Goal: Task Accomplishment & Management: Complete application form

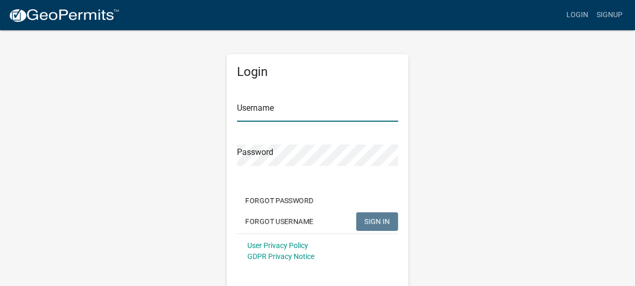
type input "[PERSON_NAME]"
click at [374, 221] on span "SIGN IN" at bounding box center [376, 221] width 25 height 8
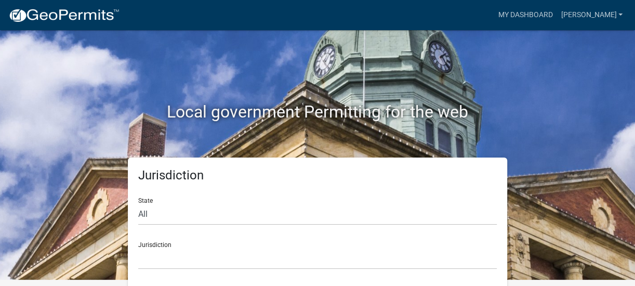
scroll to position [8, 0]
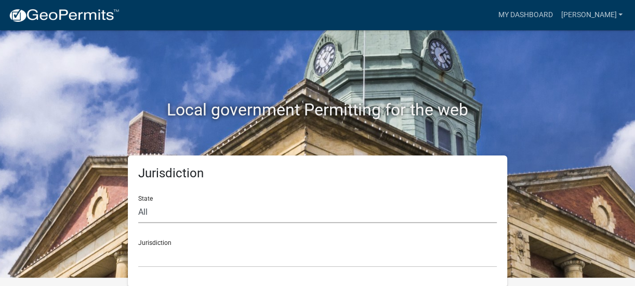
click at [241, 214] on select "All [US_STATE] [US_STATE] [US_STATE] [US_STATE] [US_STATE] [US_STATE] [US_STATE…" at bounding box center [317, 212] width 358 height 21
select select "[US_STATE]"
click at [138, 202] on select "All [US_STATE] [US_STATE] [US_STATE] [US_STATE] [US_STATE] [US_STATE] [US_STATE…" at bounding box center [317, 212] width 358 height 21
click at [279, 257] on select "City of [GEOGRAPHIC_DATA], [US_STATE] City of [GEOGRAPHIC_DATA], [US_STATE] Cit…" at bounding box center [317, 256] width 358 height 21
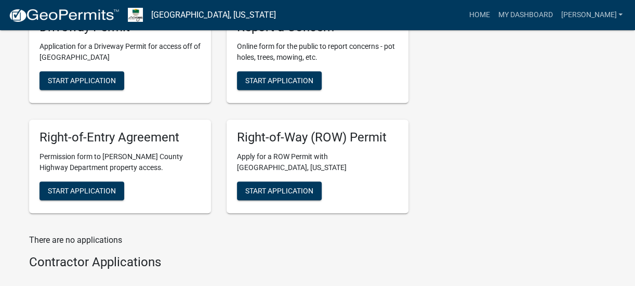
scroll to position [424, 0]
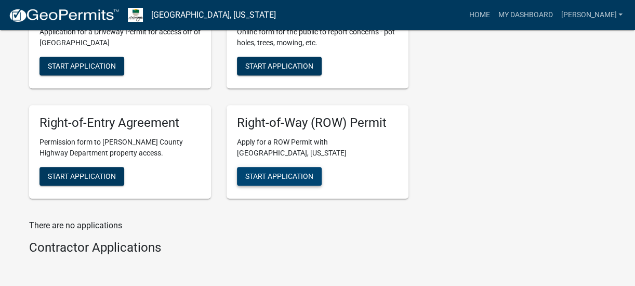
click at [273, 175] on span "Start Application" at bounding box center [279, 176] width 68 height 8
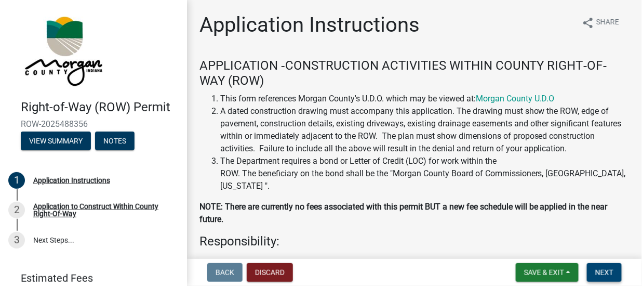
click at [605, 267] on button "Next" at bounding box center [604, 272] width 35 height 19
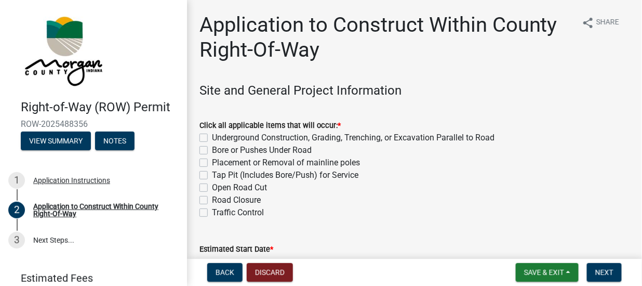
click at [212, 136] on label "Underground Construction, Grading, Trenching, or Excavation Parallel to Road" at bounding box center [353, 137] width 283 height 12
click at [212, 136] on input "Underground Construction, Grading, Trenching, or Excavation Parallel to Road" at bounding box center [215, 134] width 7 height 7
checkbox input "true"
checkbox input "false"
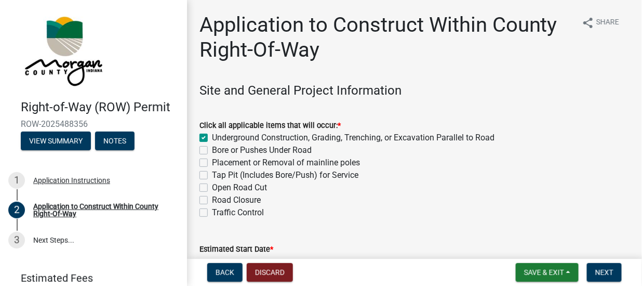
checkbox input "false"
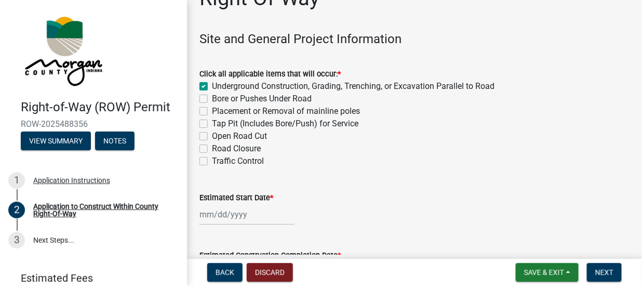
scroll to position [104, 0]
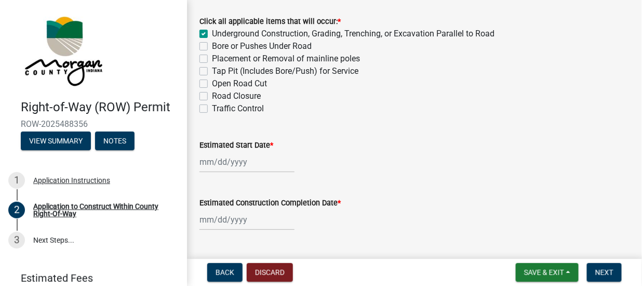
select select "10"
select select "2025"
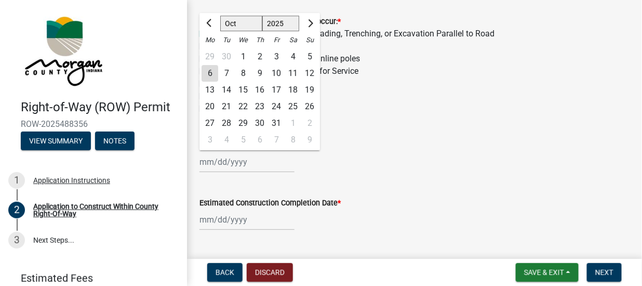
click at [239, 163] on div "[PERSON_NAME] Feb Mar Apr [PERSON_NAME][DATE] Oct Nov [DATE] 1526 1527 1528 152…" at bounding box center [246, 161] width 95 height 21
click at [212, 124] on div "27" at bounding box center [210, 123] width 17 height 17
type input "[DATE]"
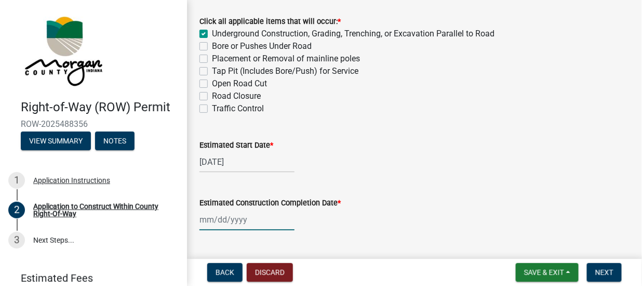
click at [236, 220] on div at bounding box center [246, 219] width 95 height 21
select select "10"
select select "2025"
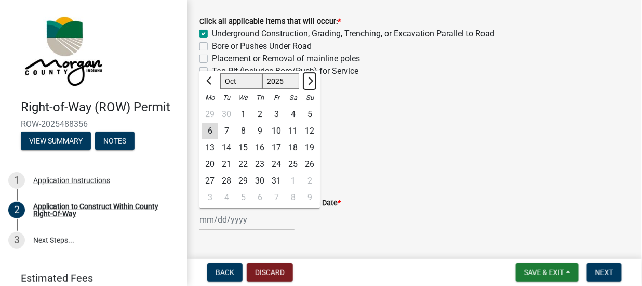
click at [312, 77] on button "Next month" at bounding box center [309, 81] width 12 height 17
click at [312, 78] on button "Next month" at bounding box center [309, 81] width 12 height 17
click at [312, 79] on span "Next month" at bounding box center [309, 81] width 8 height 8
select select "1"
select select "2026"
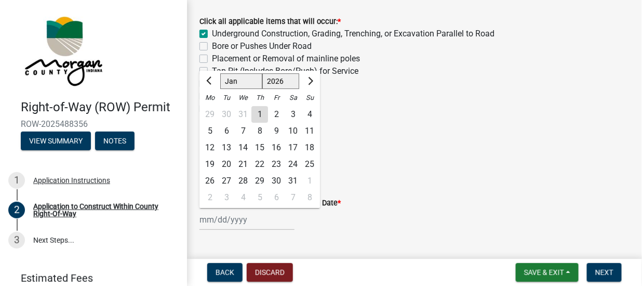
click at [226, 180] on div "27" at bounding box center [226, 180] width 17 height 17
type input "[DATE]"
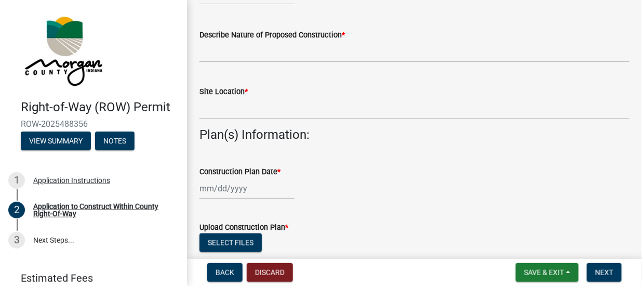
scroll to position [278, 0]
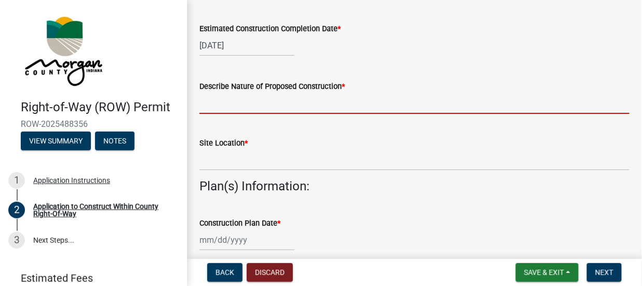
click at [208, 105] on input "Describe Nature of Proposed Construction *" at bounding box center [414, 102] width 430 height 21
click at [242, 104] on input "Describe Nature of Proposed Construction *" at bounding box center [414, 102] width 430 height 21
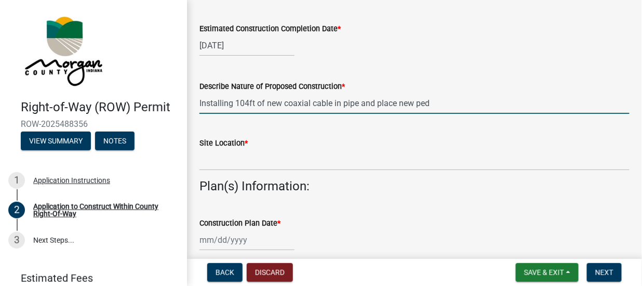
type input "Installing 104ft of new coaxial cable in pipe and place new ped"
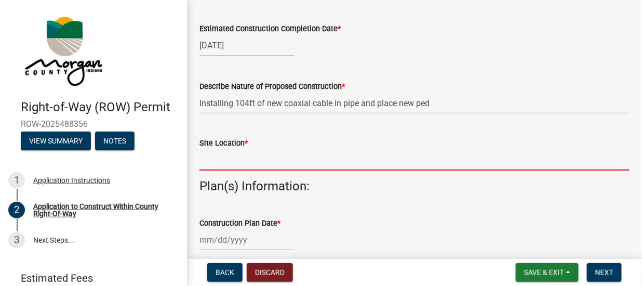
click at [215, 162] on input "Site Location *" at bounding box center [414, 159] width 430 height 21
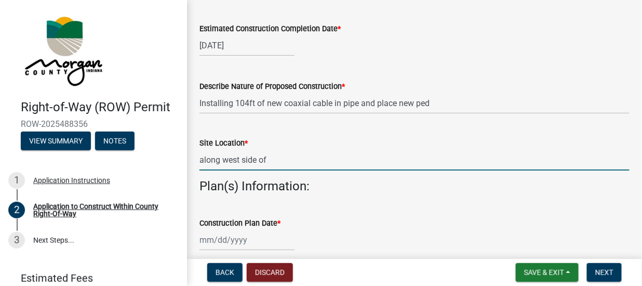
click at [307, 167] on input "along west side of" at bounding box center [414, 159] width 430 height 21
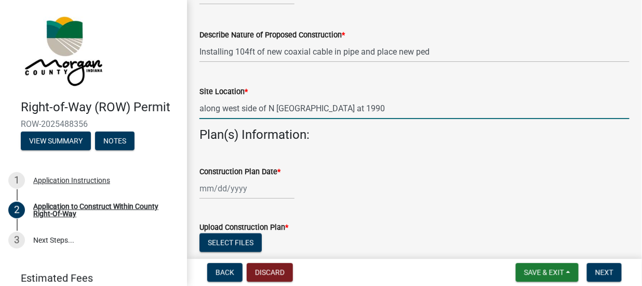
type input "along west side of N [GEOGRAPHIC_DATA] at 1990"
click at [236, 189] on div at bounding box center [246, 188] width 95 height 21
select select "10"
select select "2025"
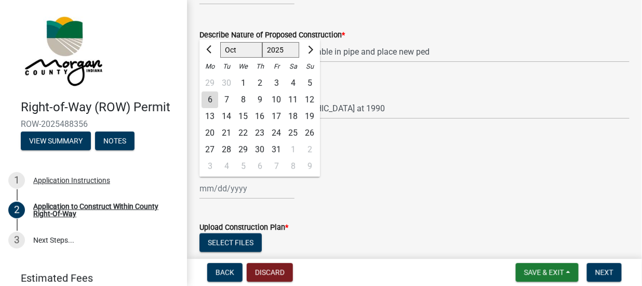
click at [210, 99] on div "6" at bounding box center [210, 99] width 17 height 17
type input "[DATE]"
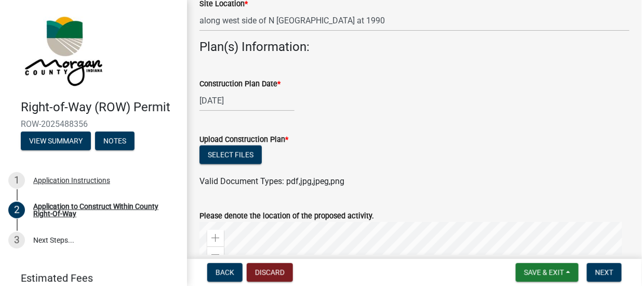
scroll to position [433, 0]
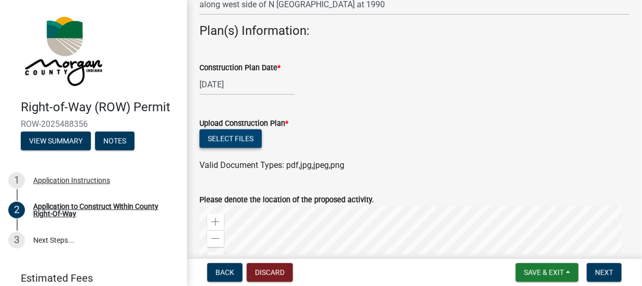
click at [234, 138] on button "Select files" at bounding box center [230, 138] width 62 height 19
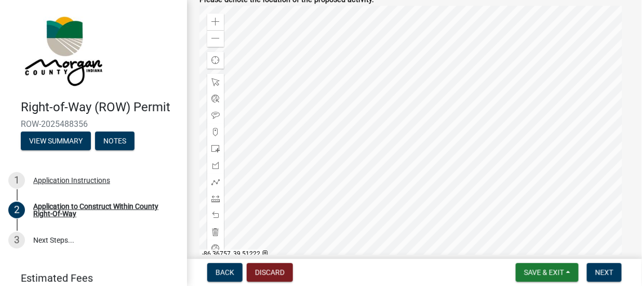
scroll to position [675, 0]
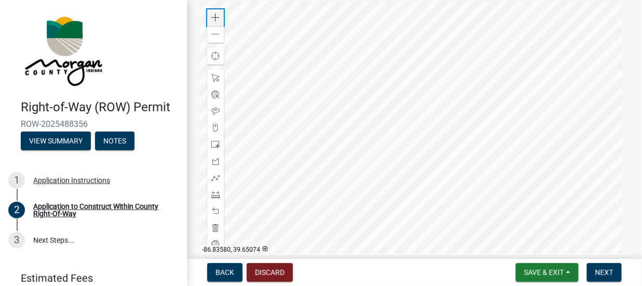
click at [213, 14] on span at bounding box center [215, 18] width 8 height 8
click at [265, 136] on div at bounding box center [414, 132] width 430 height 260
click at [211, 16] on span at bounding box center [215, 18] width 8 height 8
click at [498, 126] on div at bounding box center [414, 132] width 430 height 260
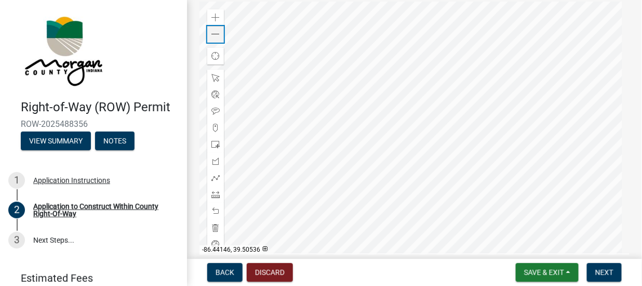
click at [211, 37] on span at bounding box center [215, 34] width 8 height 8
click at [217, 34] on span at bounding box center [215, 34] width 8 height 8
click at [212, 31] on span at bounding box center [215, 34] width 8 height 8
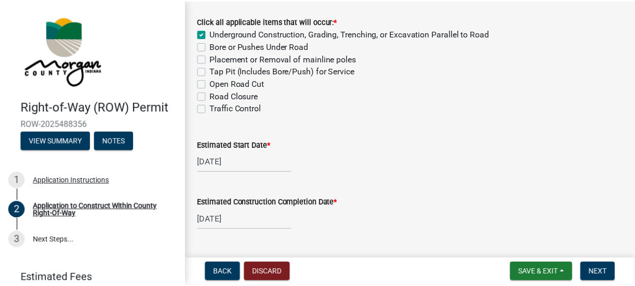
scroll to position [0, 0]
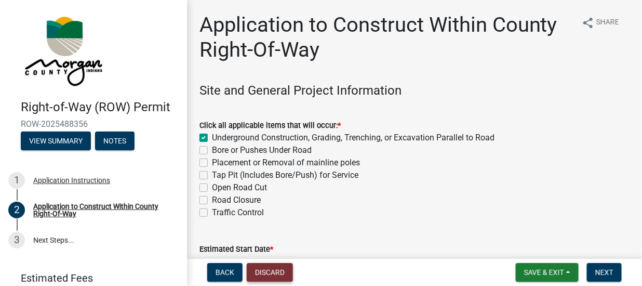
click at [266, 273] on button "Discard" at bounding box center [270, 272] width 46 height 19
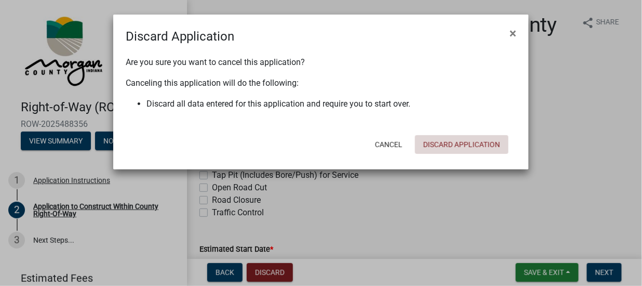
click at [454, 146] on button "Discard Application" at bounding box center [461, 144] width 93 height 19
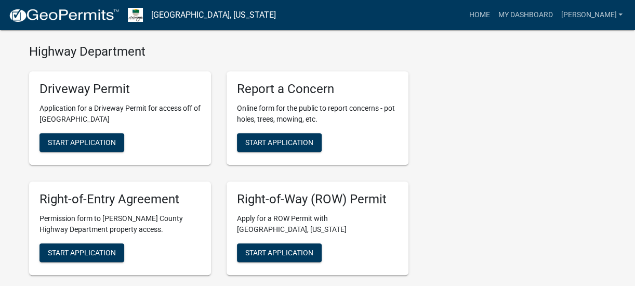
scroll to position [364, 0]
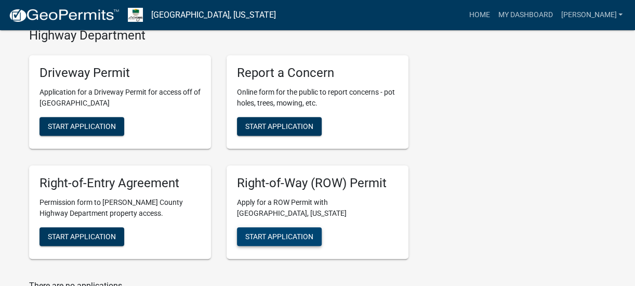
click at [266, 233] on span "Start Application" at bounding box center [279, 236] width 68 height 8
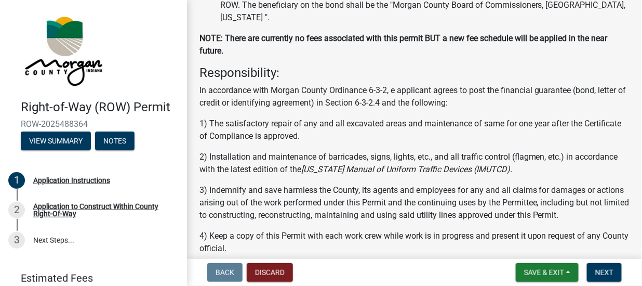
scroll to position [208, 0]
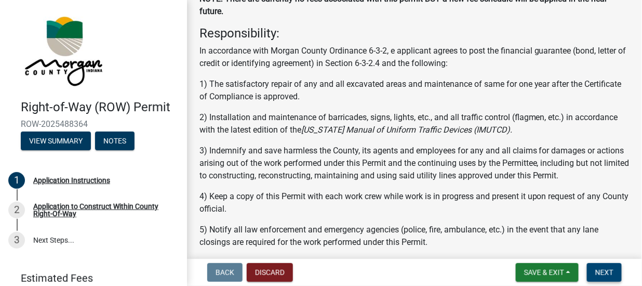
click at [602, 271] on span "Next" at bounding box center [604, 272] width 18 height 8
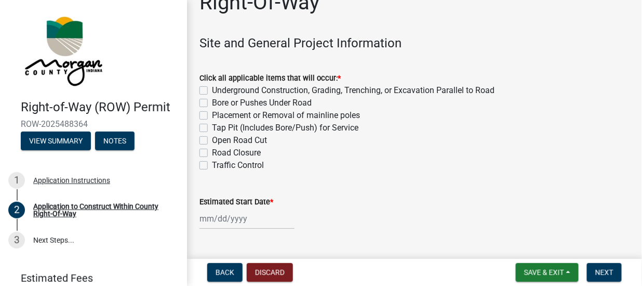
scroll to position [51, 0]
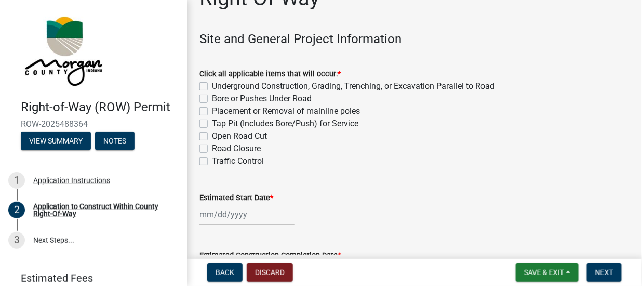
click at [212, 85] on label "Underground Construction, Grading, Trenching, or Excavation Parallel to Road" at bounding box center [353, 86] width 283 height 12
click at [212, 85] on input "Underground Construction, Grading, Trenching, or Excavation Parallel to Road" at bounding box center [215, 83] width 7 height 7
checkbox input "true"
checkbox input "false"
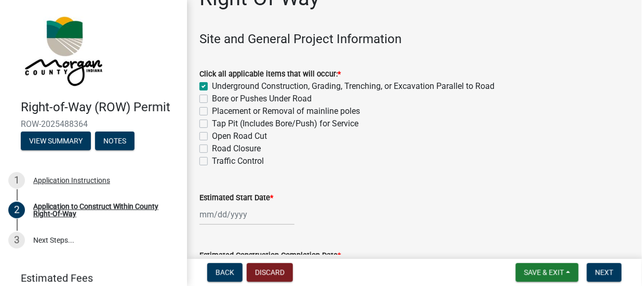
checkbox input "false"
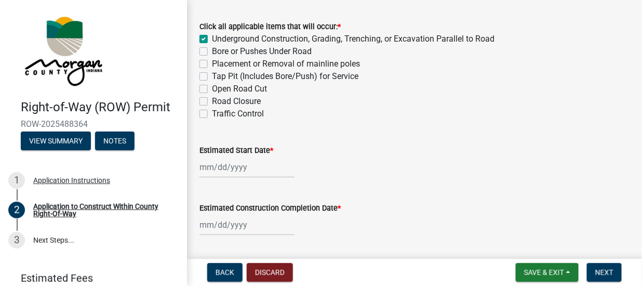
scroll to position [155, 0]
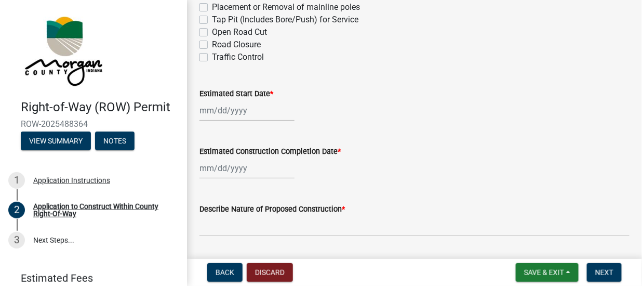
select select "10"
select select "2025"
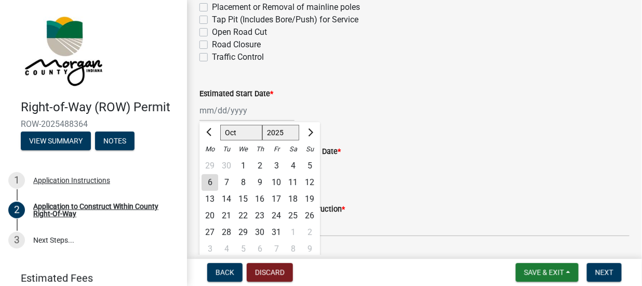
click at [239, 108] on div "[PERSON_NAME] Feb Mar Apr [PERSON_NAME][DATE] Oct Nov [DATE] 1526 1527 1528 152…" at bounding box center [246, 110] width 95 height 21
click at [210, 246] on div "3" at bounding box center [210, 248] width 17 height 17
type input "[DATE]"
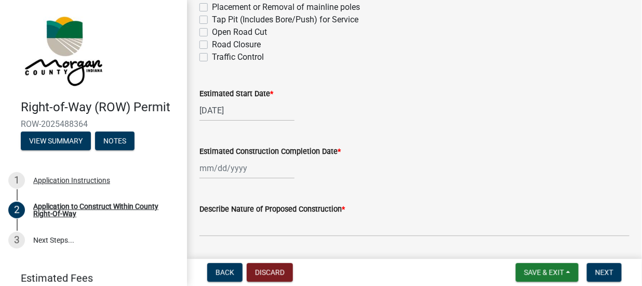
click at [271, 169] on div at bounding box center [246, 167] width 95 height 21
select select "10"
select select "2025"
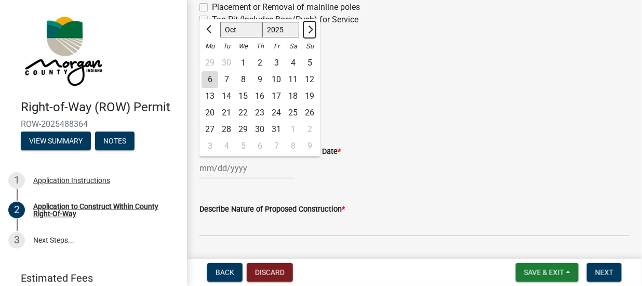
click at [312, 26] on button "Next month" at bounding box center [309, 29] width 12 height 17
select select "1"
select select "2026"
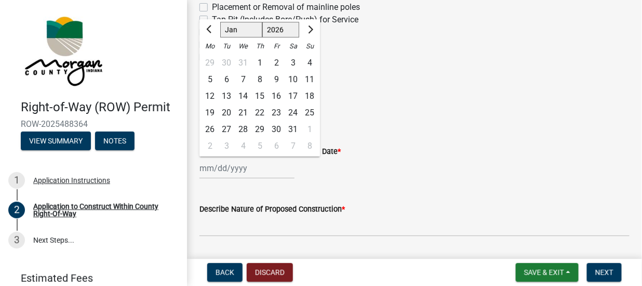
click at [208, 146] on div "2" at bounding box center [210, 146] width 17 height 17
type input "[DATE]"
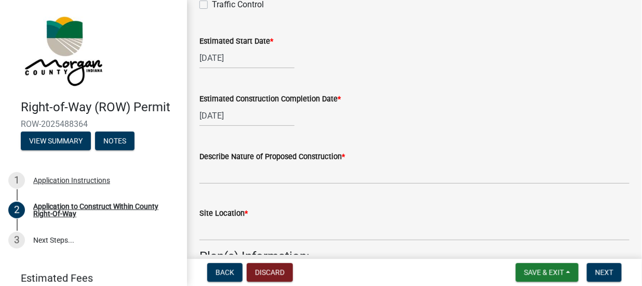
scroll to position [260, 0]
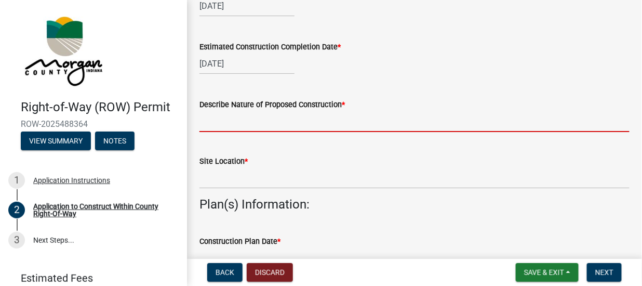
click at [218, 128] on input "Describe Nature of Proposed Construction *" at bounding box center [414, 121] width 430 height 21
type input "Installing 104ft of new coaxial cable in pipe and place new ped"
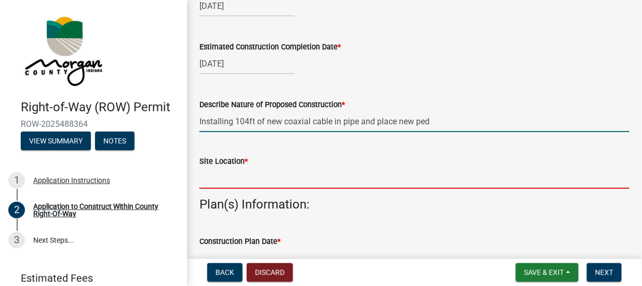
type input "along west side of N [GEOGRAPHIC_DATA] at 1990"
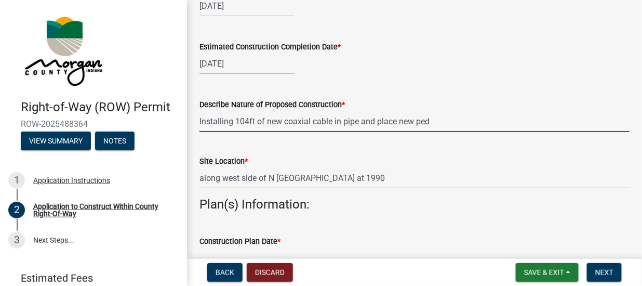
select select "10"
select select "2025"
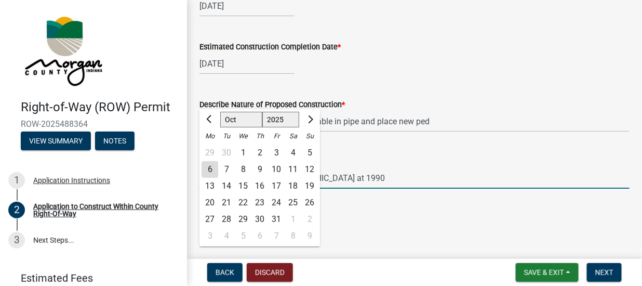
click at [369, 182] on input "along west side of N [GEOGRAPHIC_DATA] at 1990" at bounding box center [414, 177] width 430 height 21
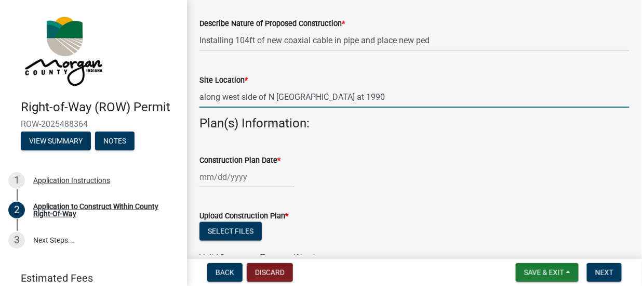
scroll to position [364, 0]
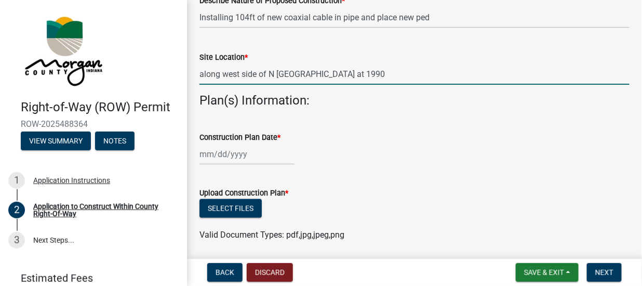
click at [247, 158] on div at bounding box center [246, 153] width 95 height 21
select select "10"
select select "2025"
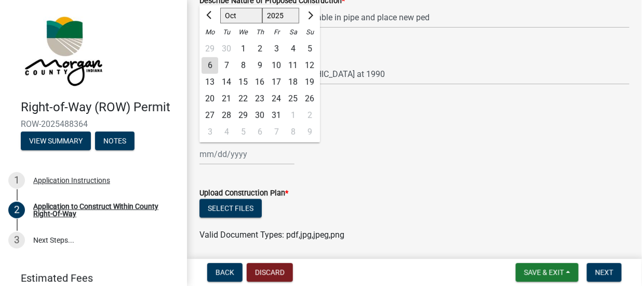
click at [212, 66] on div "6" at bounding box center [210, 65] width 17 height 17
type input "[DATE]"
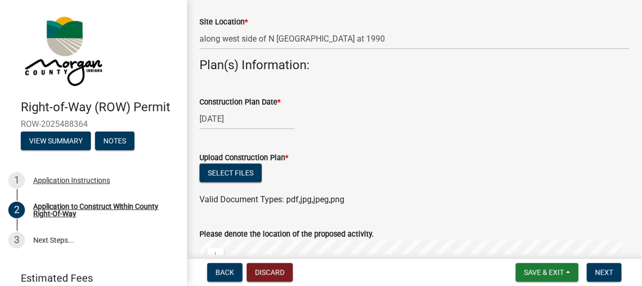
scroll to position [416, 0]
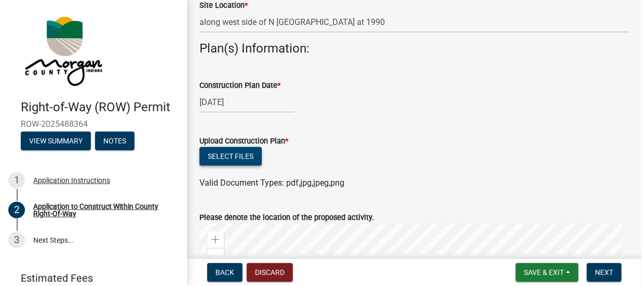
click at [245, 153] on button "Select files" at bounding box center [230, 156] width 62 height 19
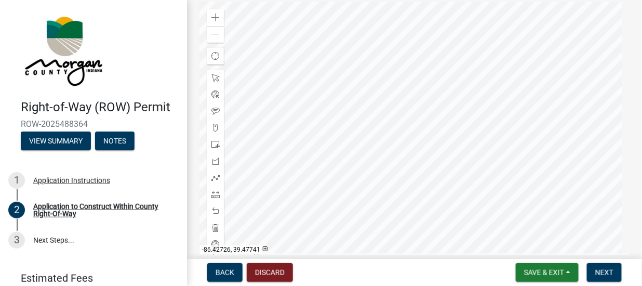
scroll to position [692, 0]
click at [433, 117] on div at bounding box center [414, 115] width 430 height 260
click at [445, 116] on div at bounding box center [414, 115] width 430 height 260
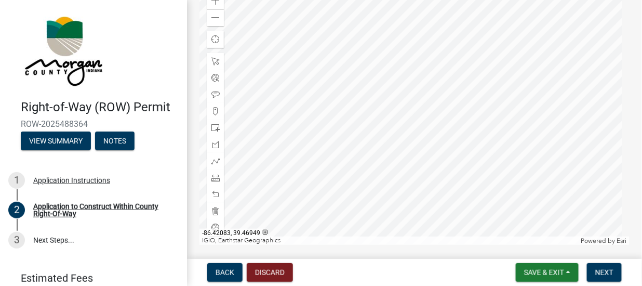
click at [431, 166] on div at bounding box center [414, 115] width 430 height 260
click at [433, 167] on div at bounding box center [414, 115] width 430 height 260
click at [400, 30] on div at bounding box center [414, 115] width 430 height 260
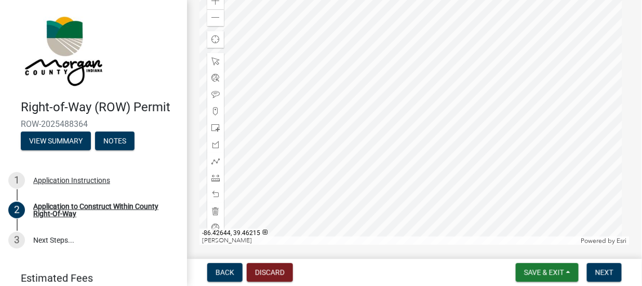
click at [357, 83] on div at bounding box center [414, 115] width 430 height 260
click at [390, 86] on div at bounding box center [414, 115] width 430 height 260
click at [384, 135] on div at bounding box center [414, 115] width 430 height 260
click at [379, 129] on div at bounding box center [414, 115] width 430 height 260
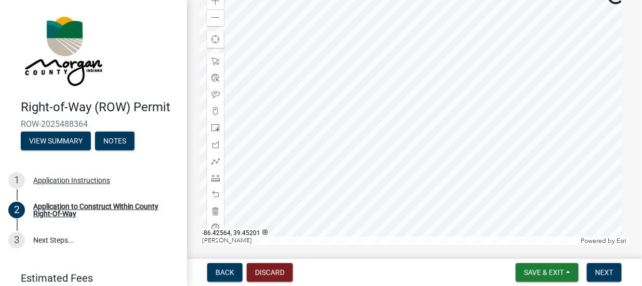
click at [379, 129] on div at bounding box center [414, 115] width 430 height 260
click at [383, 74] on div at bounding box center [414, 115] width 430 height 260
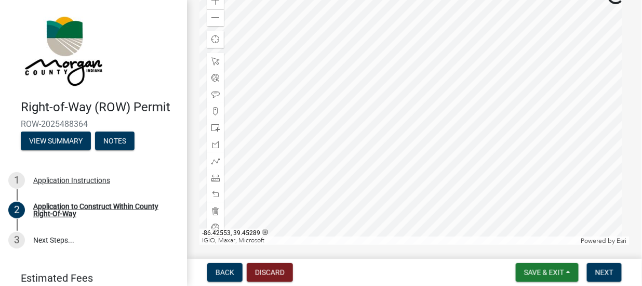
click at [370, 137] on div at bounding box center [414, 115] width 430 height 260
click at [215, 158] on span at bounding box center [215, 161] width 8 height 8
click at [415, 93] on div at bounding box center [414, 115] width 430 height 260
click at [398, 188] on div at bounding box center [414, 115] width 430 height 260
click at [414, 95] on div at bounding box center [414, 115] width 430 height 260
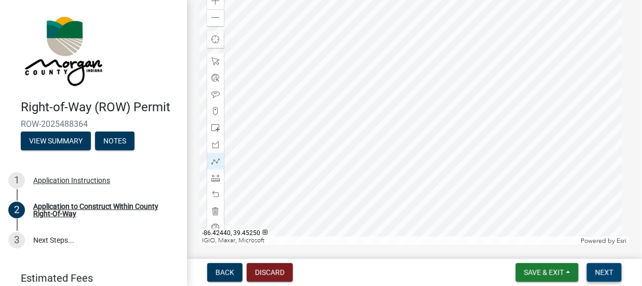
click at [601, 271] on span "Next" at bounding box center [604, 272] width 18 height 8
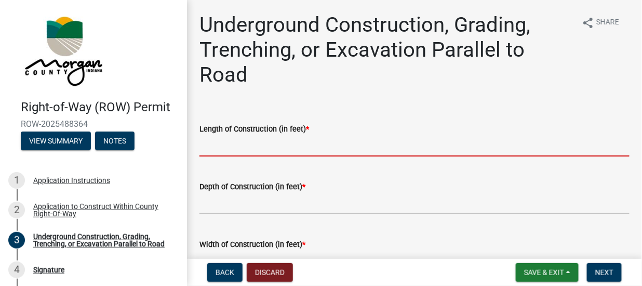
click at [238, 150] on input "text" at bounding box center [414, 145] width 430 height 21
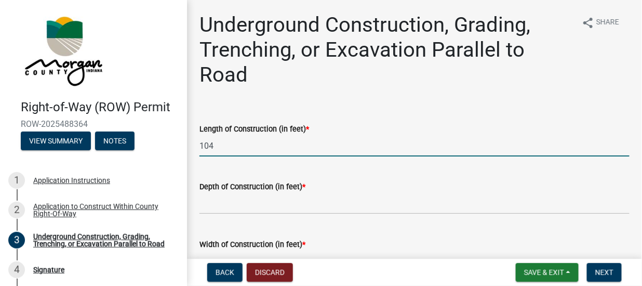
type input "104"
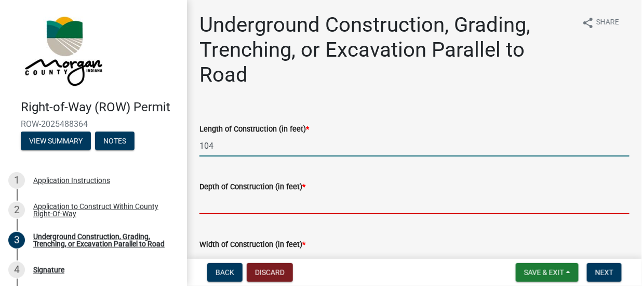
click at [256, 202] on input "text" at bounding box center [414, 203] width 430 height 21
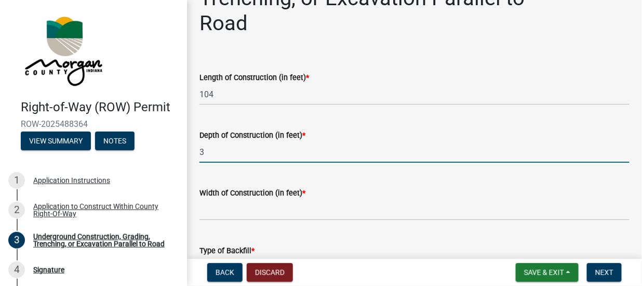
scroll to position [104, 0]
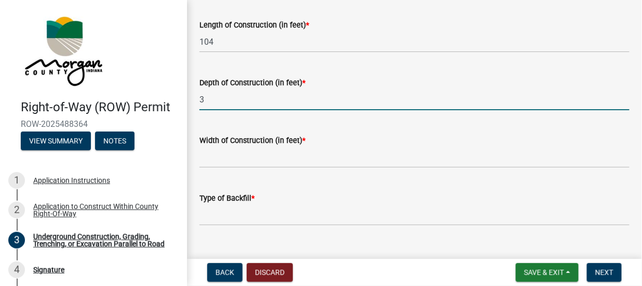
type input "3"
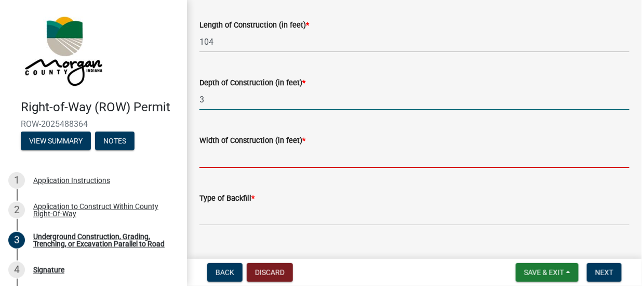
click at [264, 160] on input "text" at bounding box center [414, 156] width 430 height 21
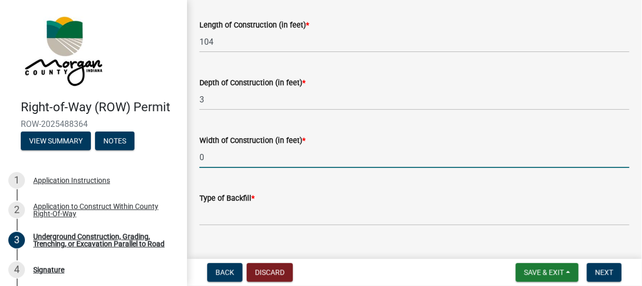
type input "0"
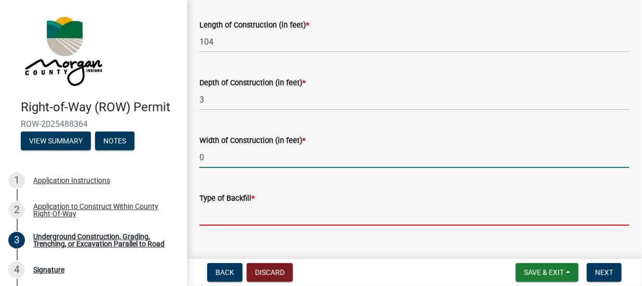
click at [242, 209] on input "Type of Backfill *" at bounding box center [414, 214] width 430 height 21
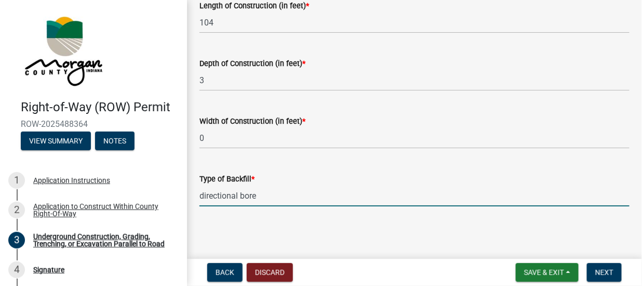
scroll to position [71, 0]
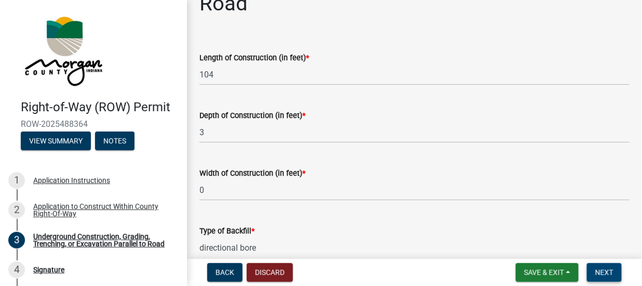
type input "directional bore"
click at [604, 266] on button "Next" at bounding box center [604, 272] width 35 height 19
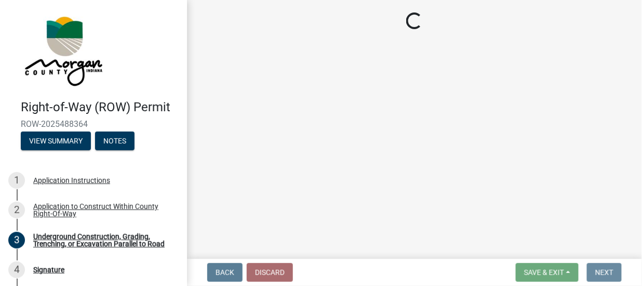
scroll to position [0, 0]
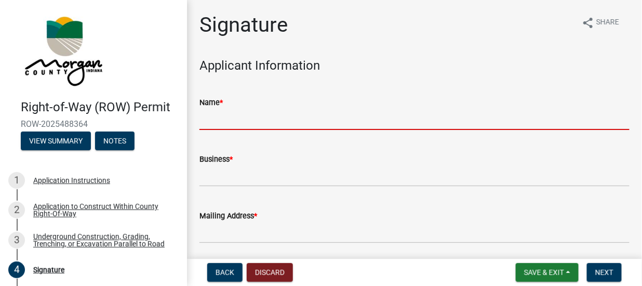
click at [230, 127] on input "Name *" at bounding box center [414, 119] width 430 height 21
click at [282, 97] on div "Name *" at bounding box center [414, 102] width 430 height 12
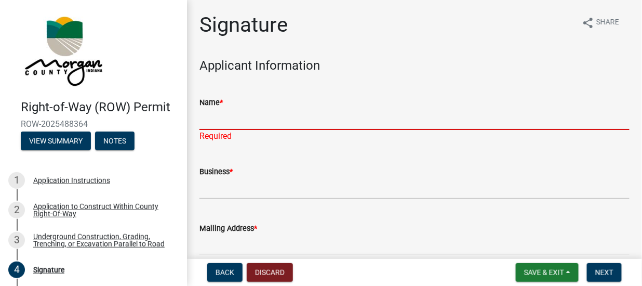
click at [237, 112] on input "Name *" at bounding box center [414, 119] width 430 height 21
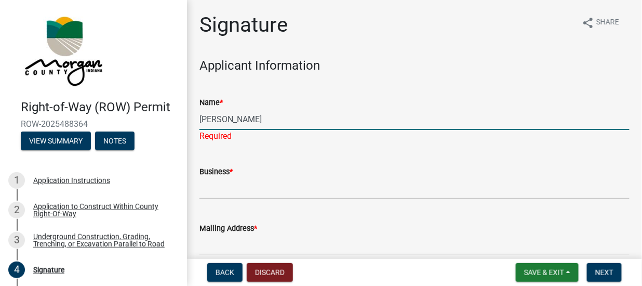
type input "[PERSON_NAME]"
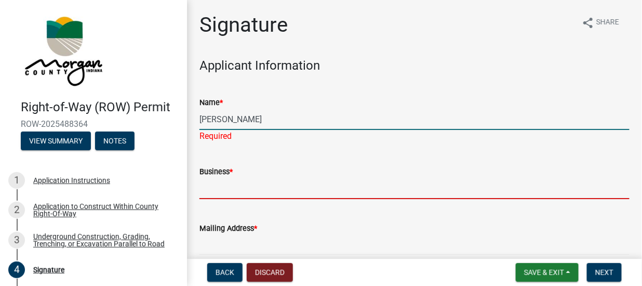
click at [201, 172] on form "Business *" at bounding box center [414, 182] width 430 height 34
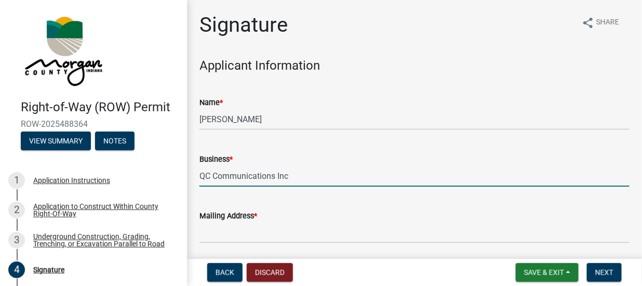
type input "QC Communications Inc"
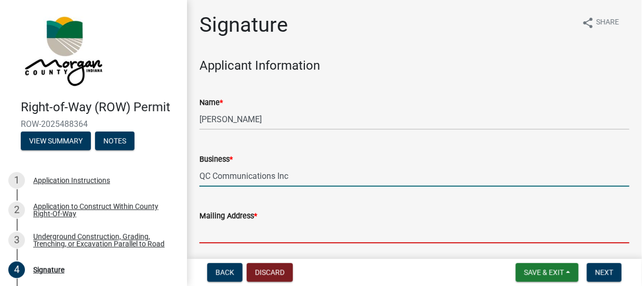
click at [466, 223] on input "Mailing Address *" at bounding box center [414, 232] width 430 height 21
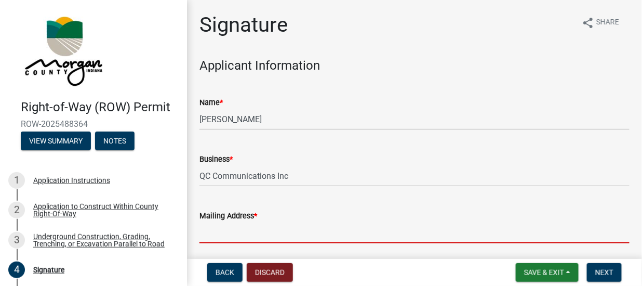
type input "7925 W 100 S"
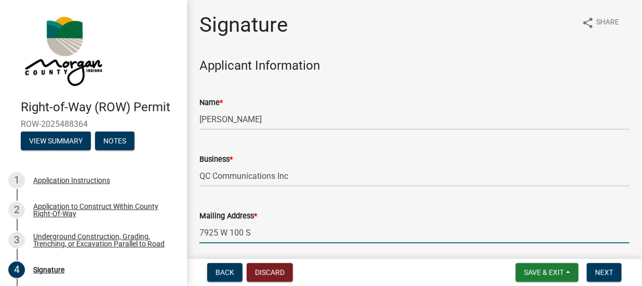
type input "[STREET_ADDRESS]"
type input "46992"
type input "[PERSON_NAME][EMAIL_ADDRESS][PERSON_NAME][DOMAIN_NAME]"
type input "8124188015"
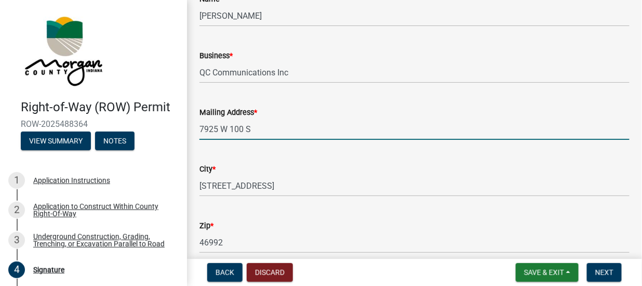
scroll to position [104, 0]
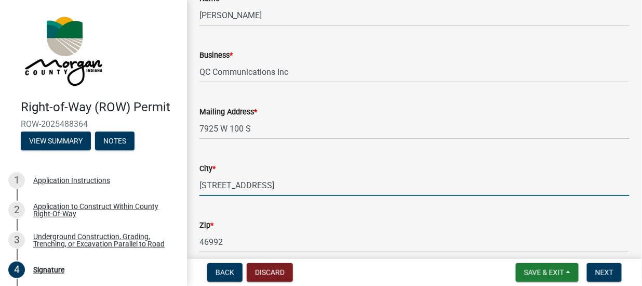
drag, startPoint x: 251, startPoint y: 186, endPoint x: 199, endPoint y: 186, distance: 51.9
click at [199, 186] on input "[STREET_ADDRESS]" at bounding box center [414, 185] width 430 height 21
drag, startPoint x: 277, startPoint y: 187, endPoint x: 235, endPoint y: 188, distance: 42.1
click at [235, 188] on input "Wabash IN 46992" at bounding box center [414, 185] width 430 height 21
type input "Wabash"
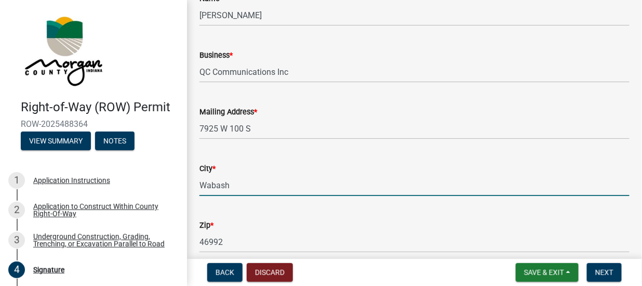
click at [332, 164] on div "City *" at bounding box center [414, 168] width 430 height 12
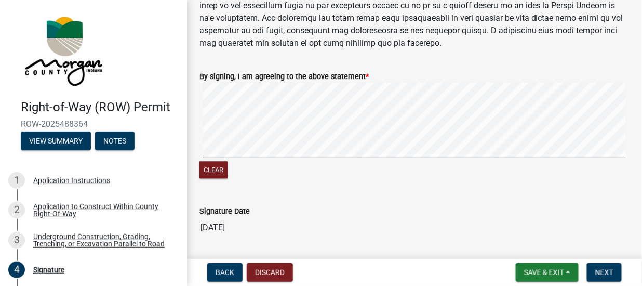
scroll to position [689, 0]
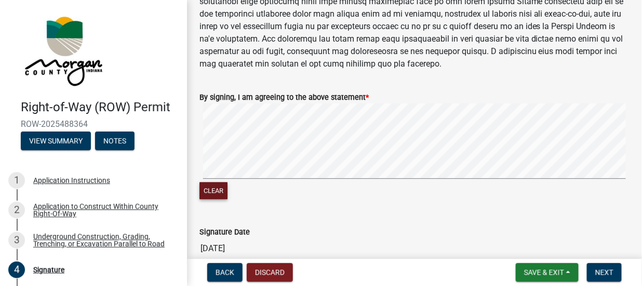
click at [207, 191] on button "Clear" at bounding box center [213, 190] width 28 height 17
click at [198, 173] on div "By signing, I am agreeing to the above statement * Clear" at bounding box center [415, 139] width 446 height 123
click at [350, 181] on signature-pad at bounding box center [414, 142] width 430 height 79
click at [219, 193] on button "Clear" at bounding box center [213, 190] width 28 height 17
click at [355, 182] on div "Clear" at bounding box center [414, 152] width 430 height 98
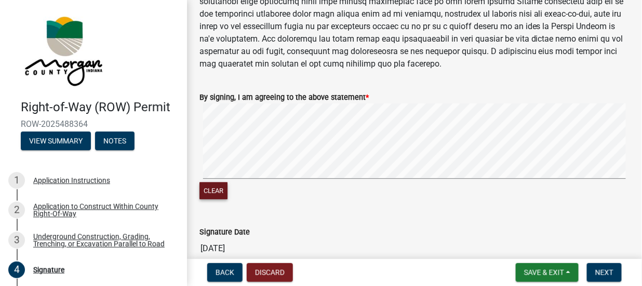
click at [218, 190] on button "Clear" at bounding box center [213, 190] width 28 height 17
click at [221, 183] on button "Clear" at bounding box center [213, 190] width 28 height 17
click at [601, 269] on span "Next" at bounding box center [604, 272] width 18 height 8
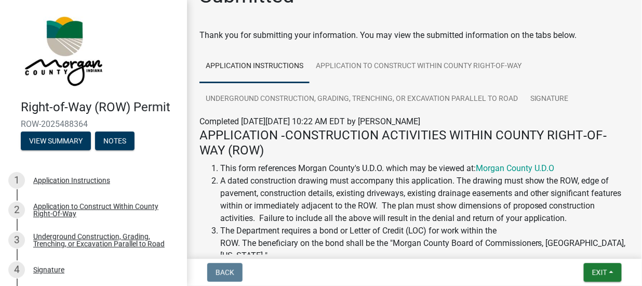
scroll to position [0, 0]
